Goal: Transaction & Acquisition: Book appointment/travel/reservation

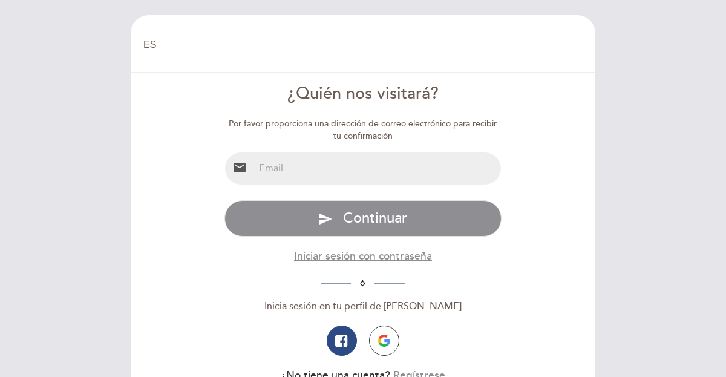
select select "es"
click at [325, 184] on input "email" at bounding box center [378, 169] width 248 height 32
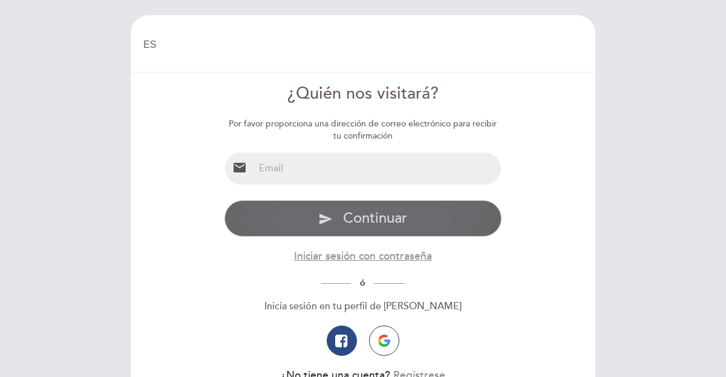
type input "ezequiel@oportutek.com"
click at [364, 214] on span "Continuar" at bounding box center [375, 218] width 64 height 18
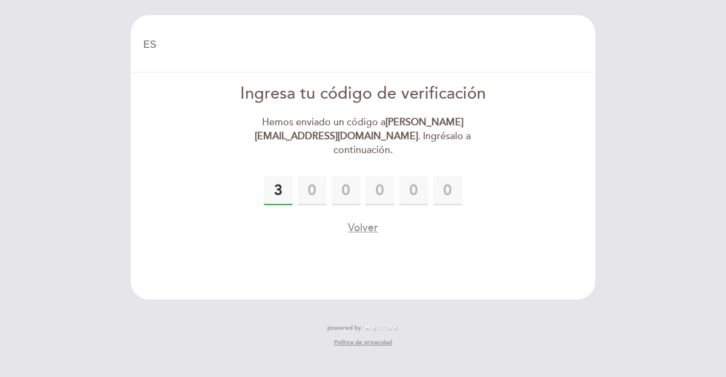
type input "3"
type input "5"
type input "9"
type input "2"
type input "5"
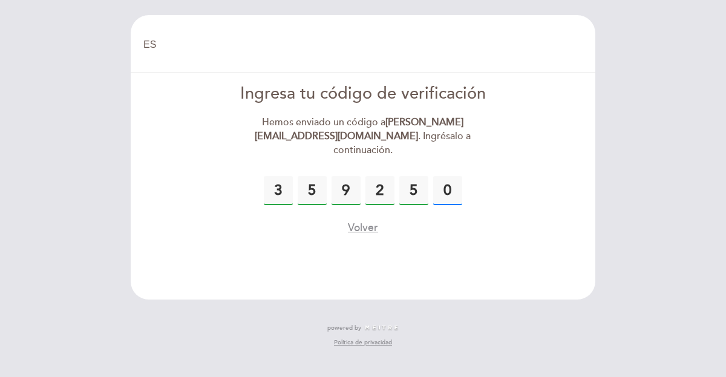
type input "0"
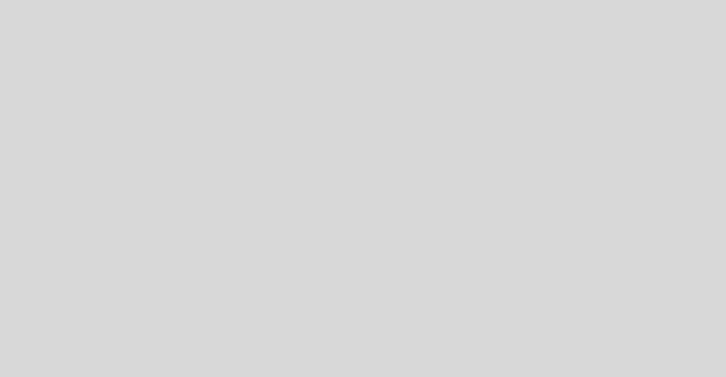
select select "es"
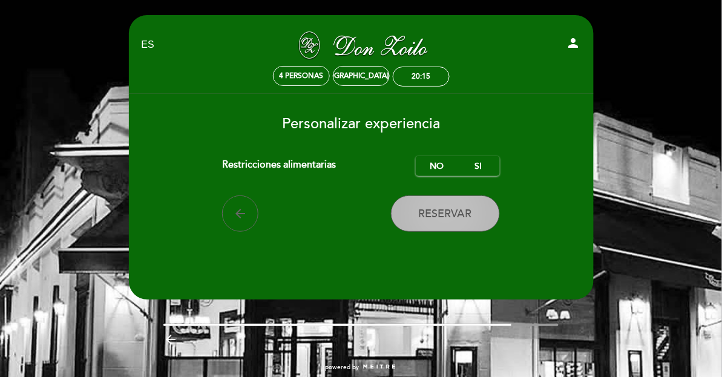
click at [450, 214] on span "Reservar" at bounding box center [445, 214] width 53 height 13
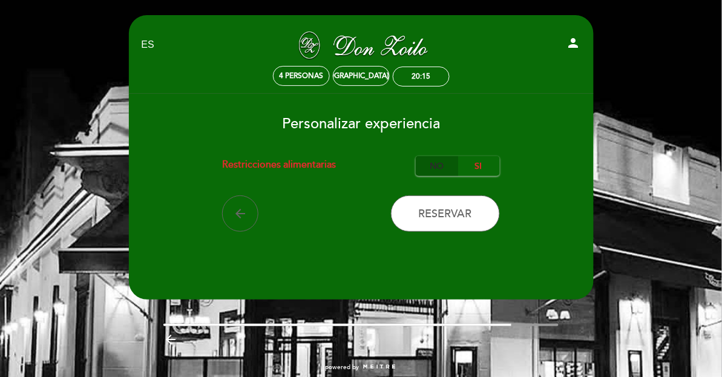
click at [458, 168] on label "No" at bounding box center [437, 166] width 42 height 20
drag, startPoint x: 439, startPoint y: 169, endPoint x: 502, endPoint y: 173, distance: 63.0
click at [502, 173] on form "Cargo por servicio : 0 % Nothing selected 0 % 15 % 18 % 20 % Restricciones alim…" at bounding box center [361, 194] width 448 height 76
click at [485, 171] on div "No Si" at bounding box center [458, 166] width 84 height 20
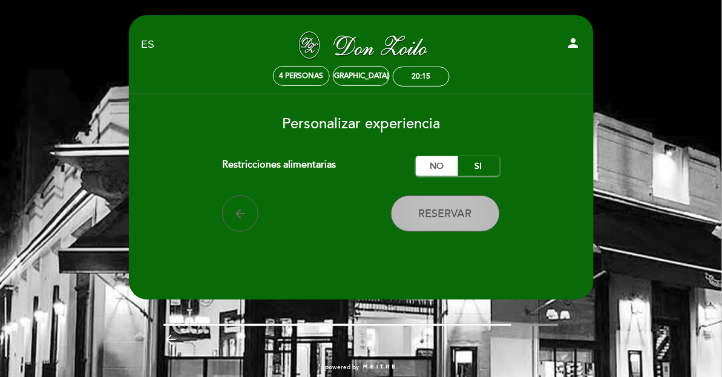
click at [443, 224] on button "Reservar" at bounding box center [445, 214] width 109 height 36
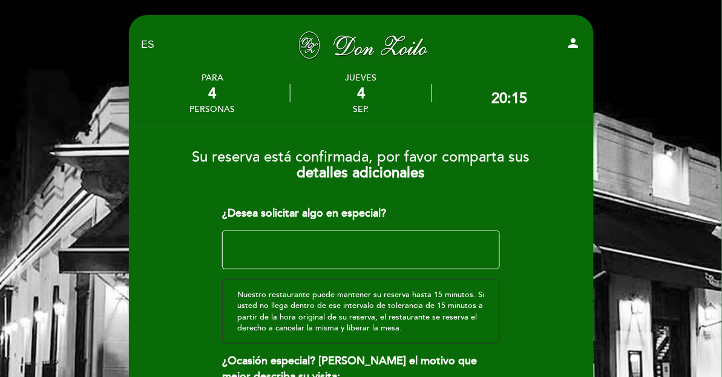
drag, startPoint x: 265, startPoint y: 248, endPoint x: 258, endPoint y: 249, distance: 6.2
click at [263, 249] on textarea at bounding box center [361, 250] width 278 height 39
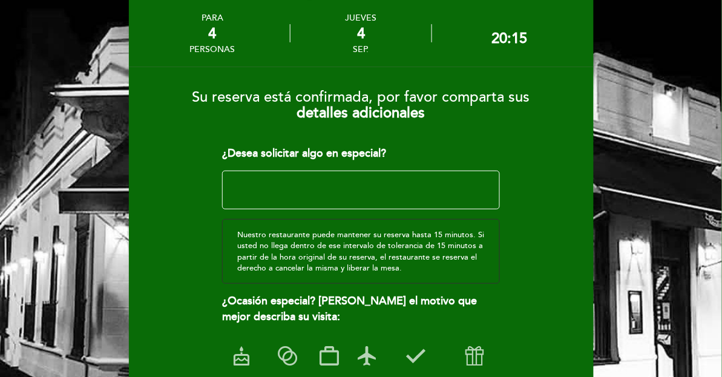
scroll to position [201, 0]
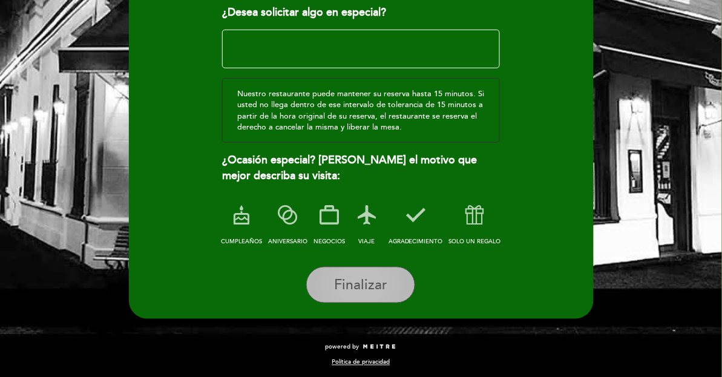
click at [363, 294] on button "Finalizar" at bounding box center [360, 285] width 109 height 36
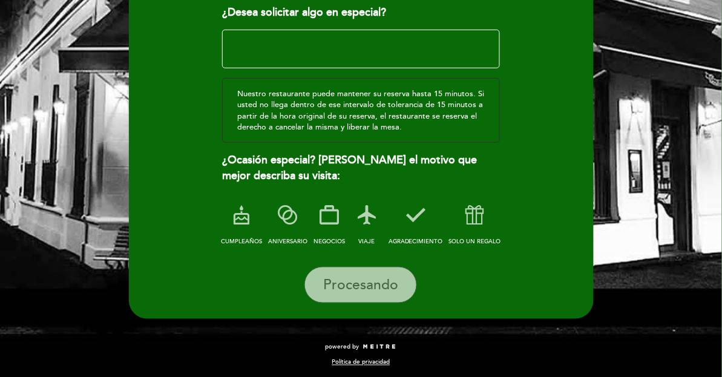
scroll to position [0, 0]
